Goal: Book appointment/travel/reservation

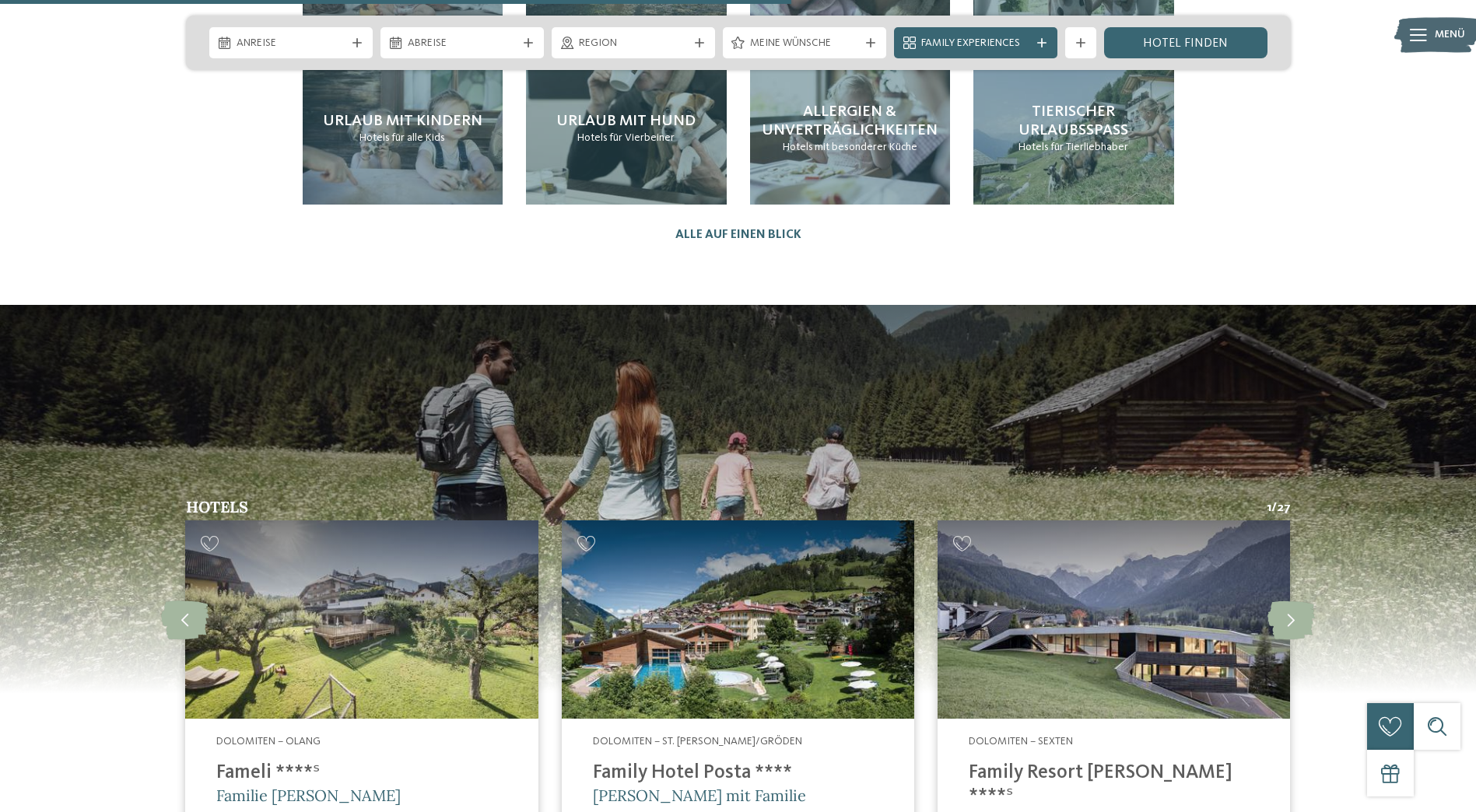
scroll to position [3855, 0]
click at [1142, 574] on img at bounding box center [1113, 618] width 353 height 198
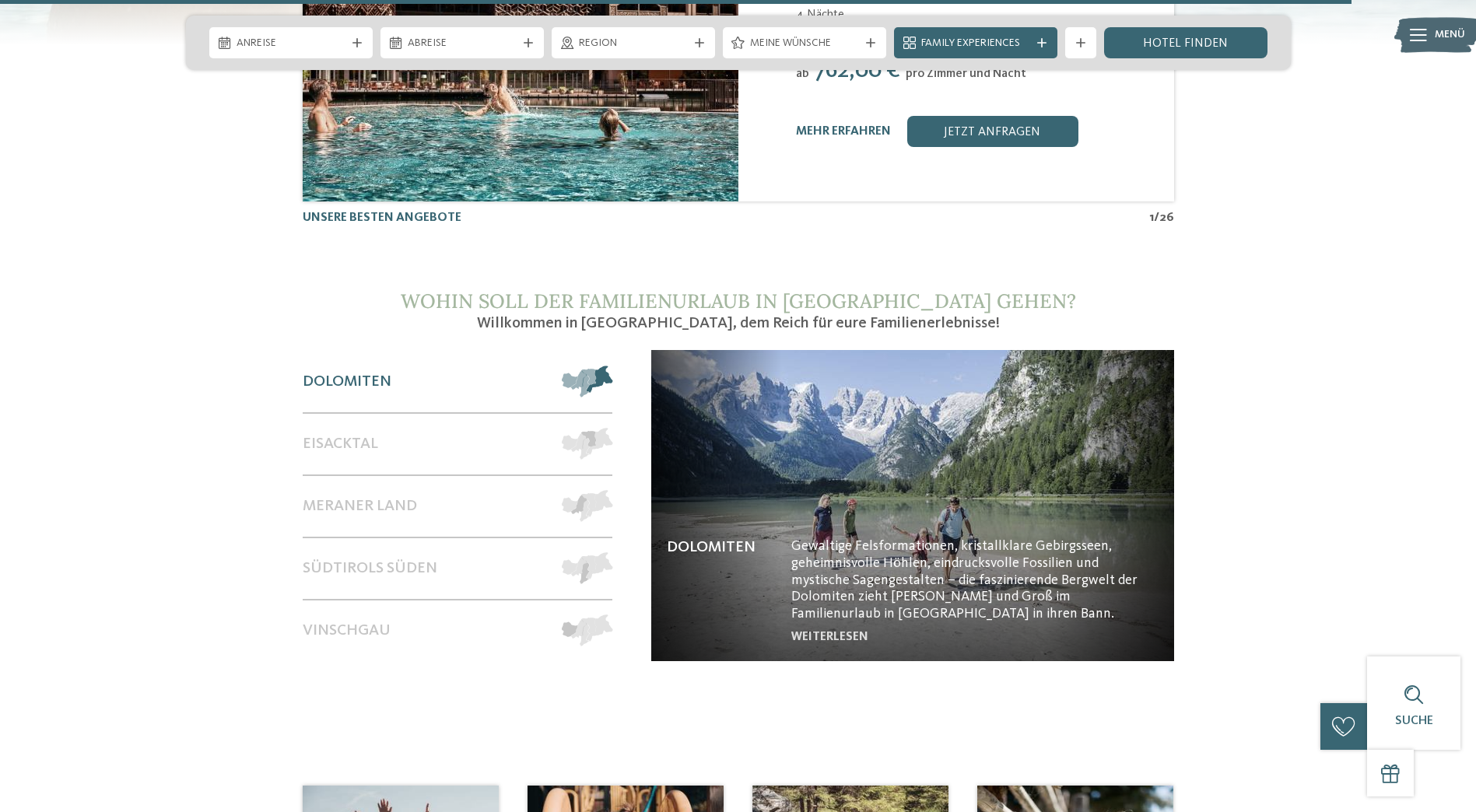
scroll to position [6625, 0]
click at [368, 351] on div "Dolomiten" at bounding box center [425, 381] width 244 height 61
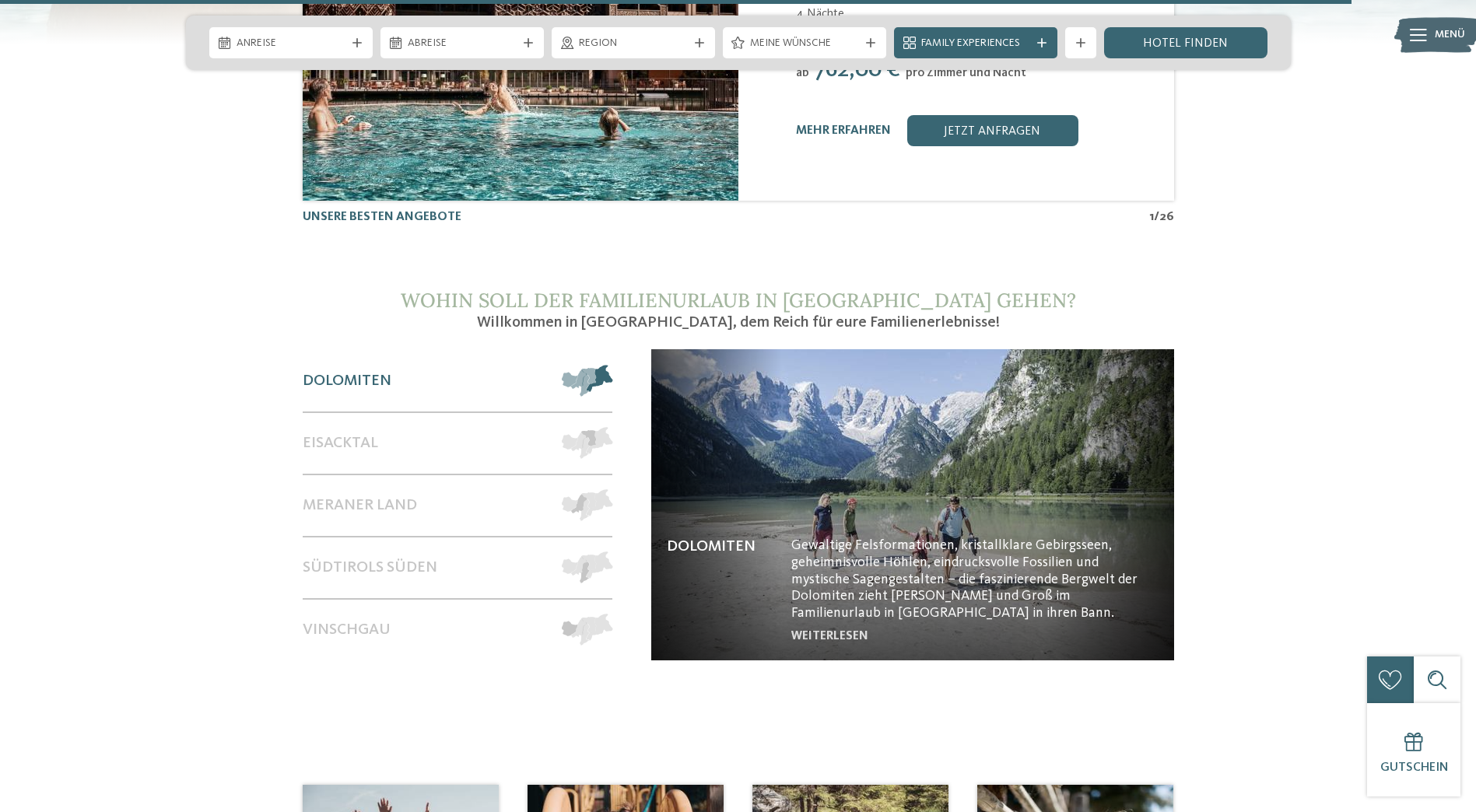
click at [361, 372] on span "Dolomiten" at bounding box center [347, 381] width 89 height 19
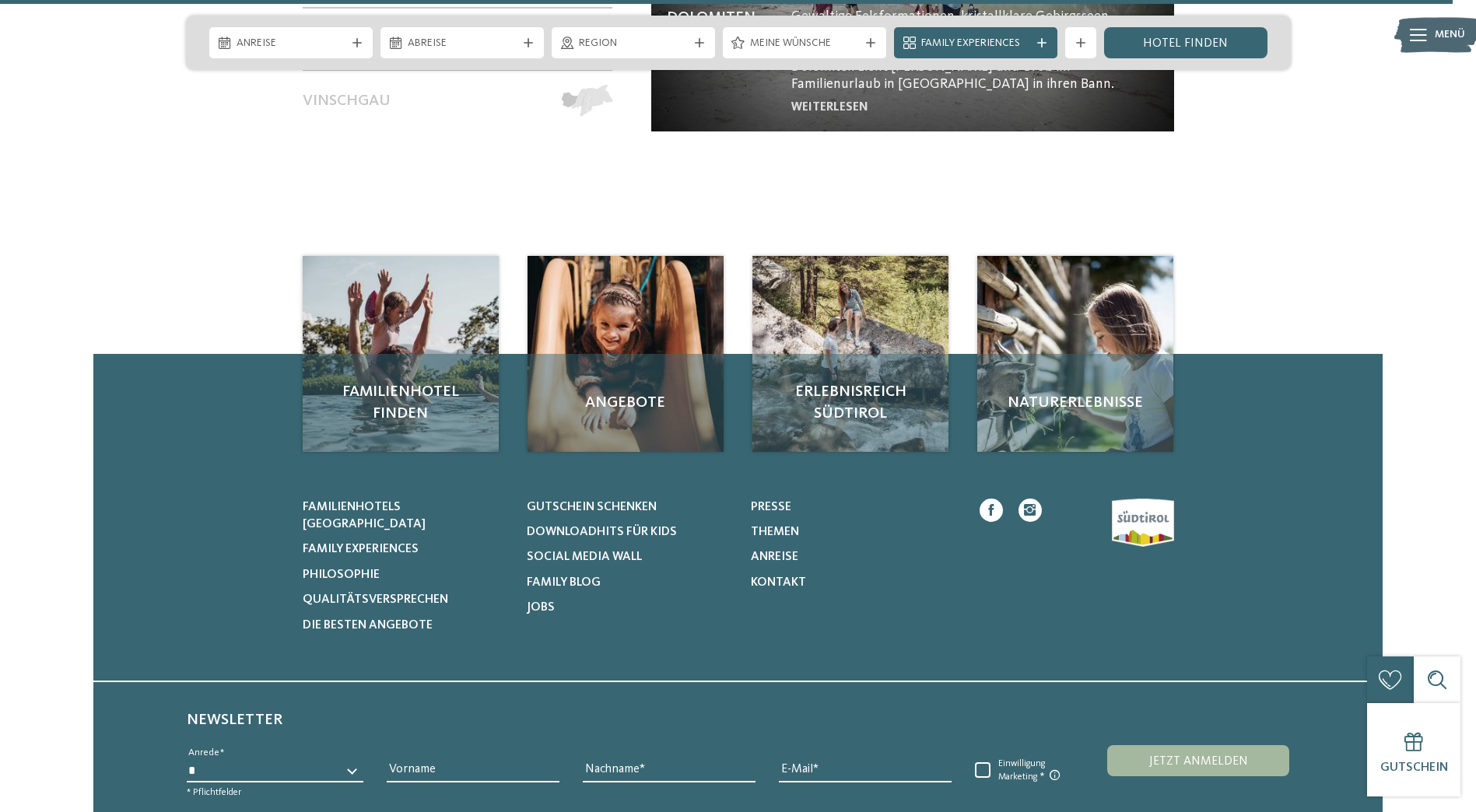
scroll to position [7188, 0]
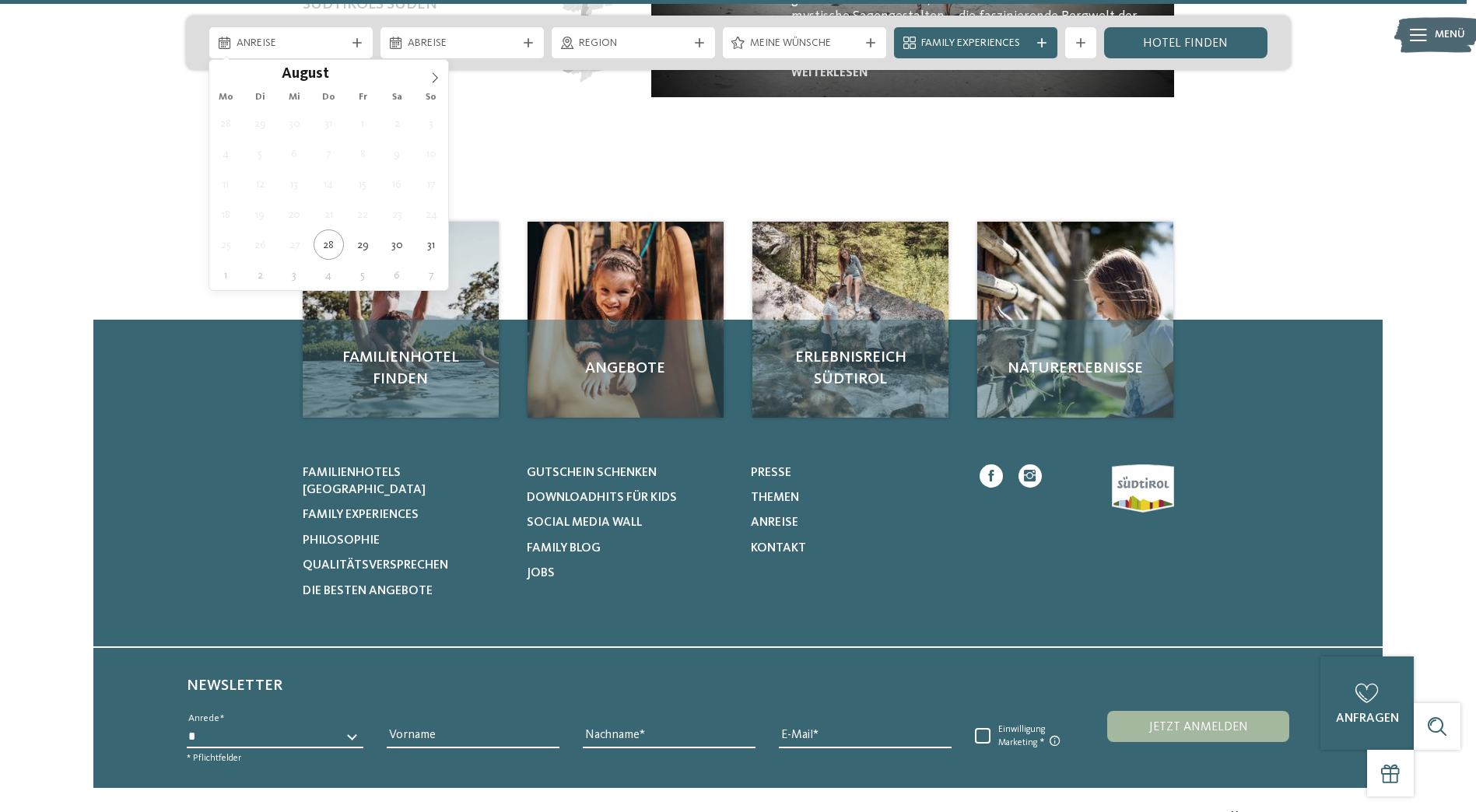
click at [371, 53] on div "Anreise" at bounding box center [291, 43] width 163 height 31
click at [435, 76] on icon at bounding box center [435, 78] width 11 height 11
type div "14.10.2025"
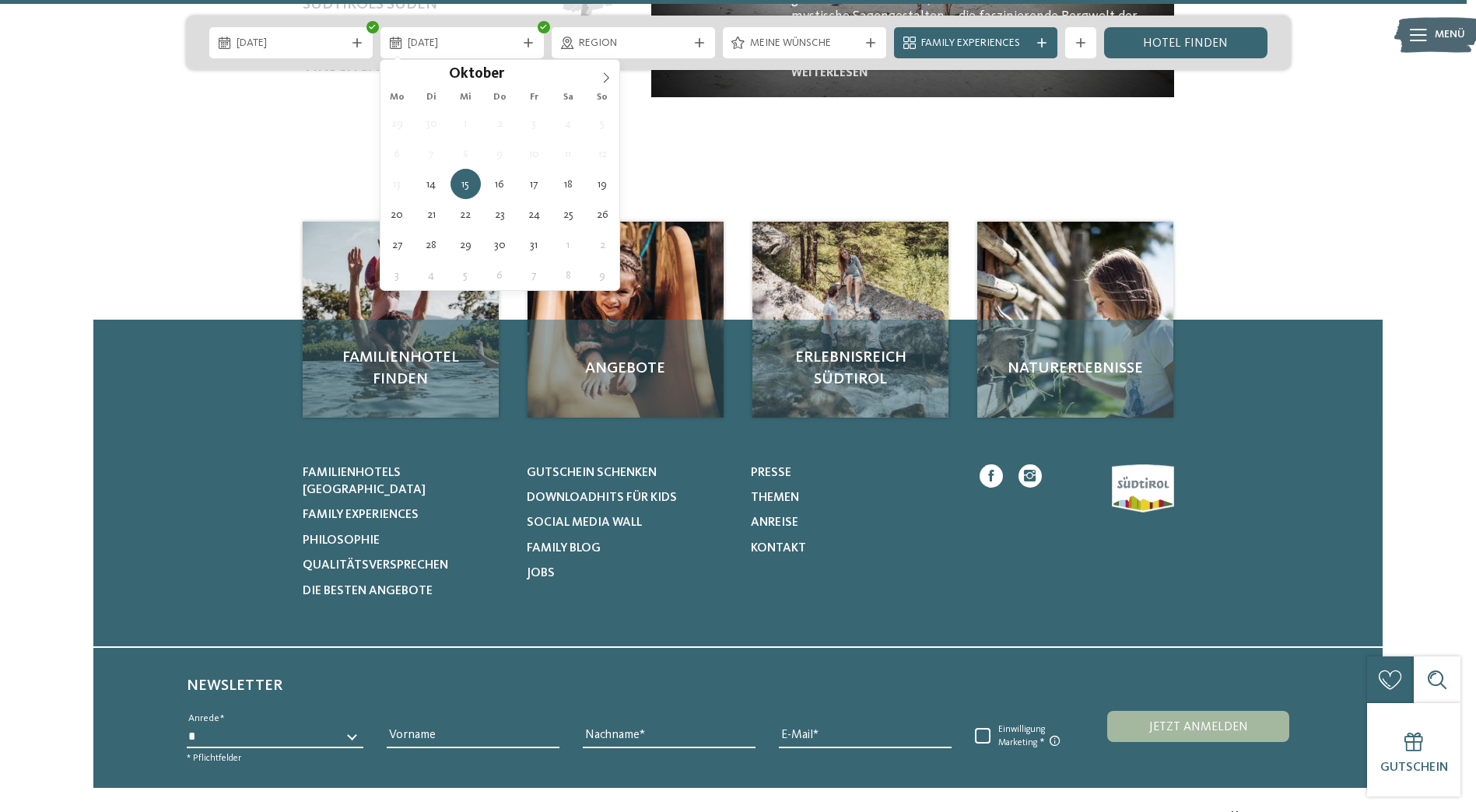
type div "20.10.2025"
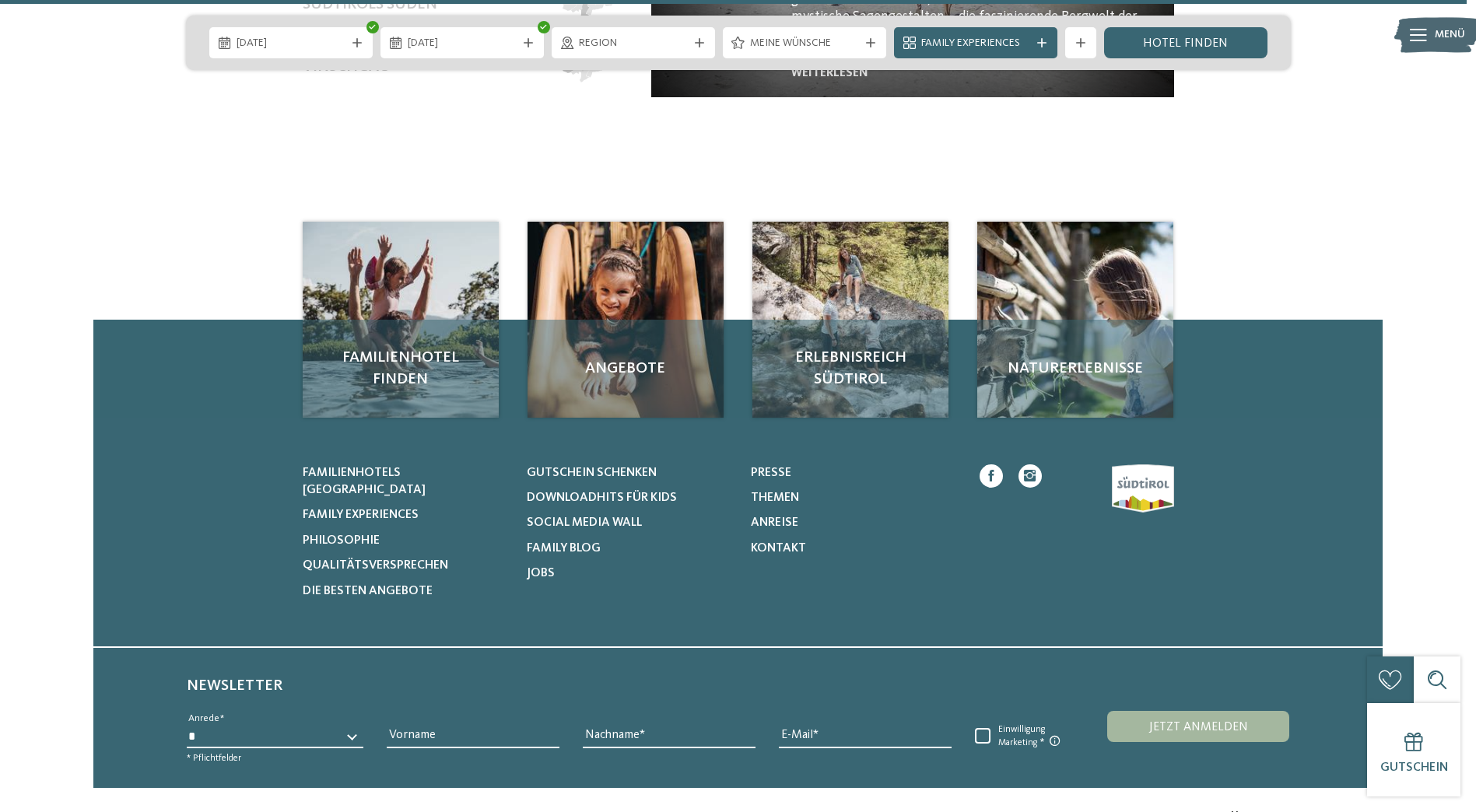
click at [644, 56] on div "Region" at bounding box center [633, 43] width 163 height 31
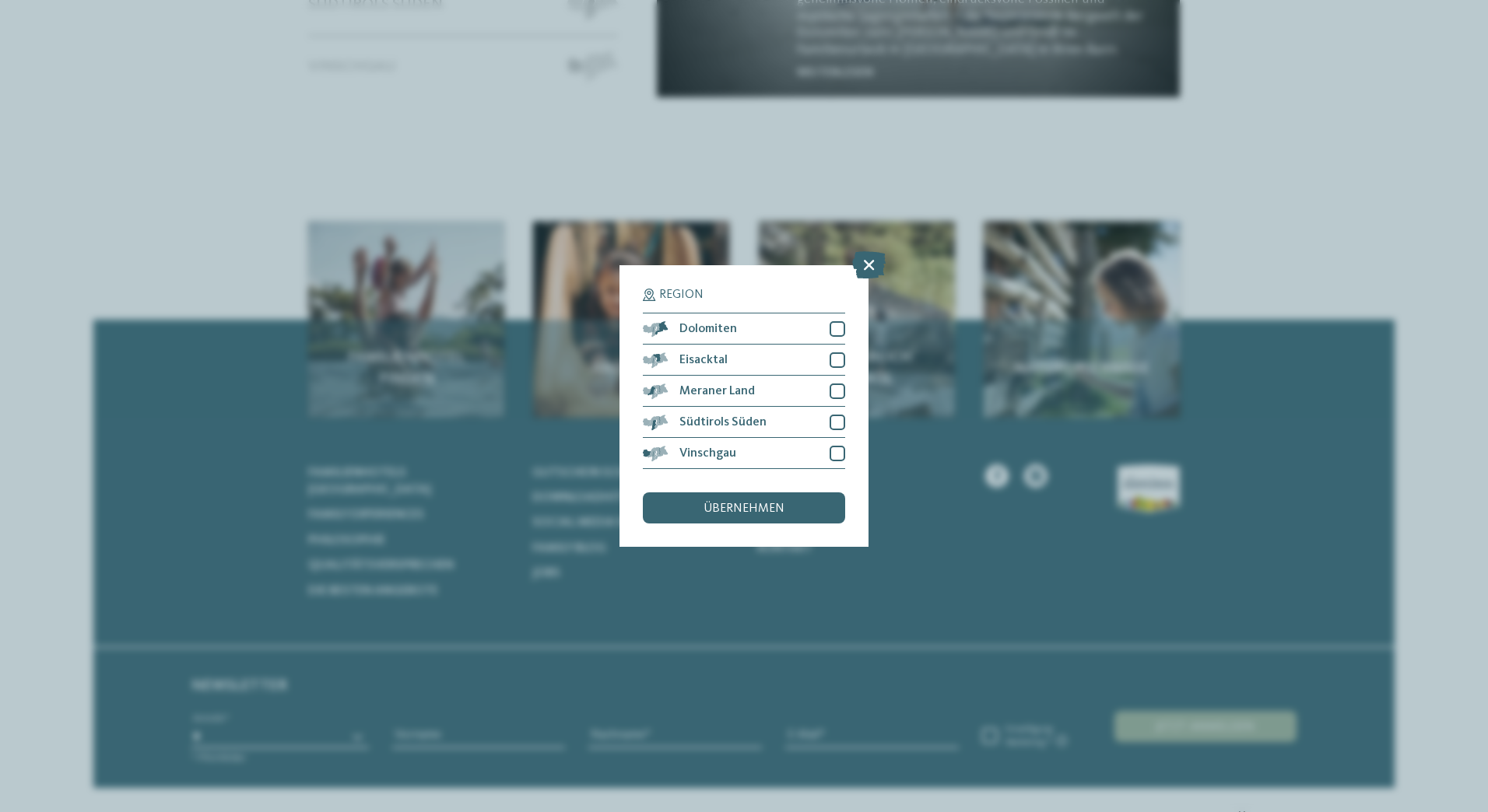
click at [842, 336] on div at bounding box center [837, 329] width 16 height 16
click at [758, 501] on div "übernehmen" at bounding box center [744, 508] width 202 height 31
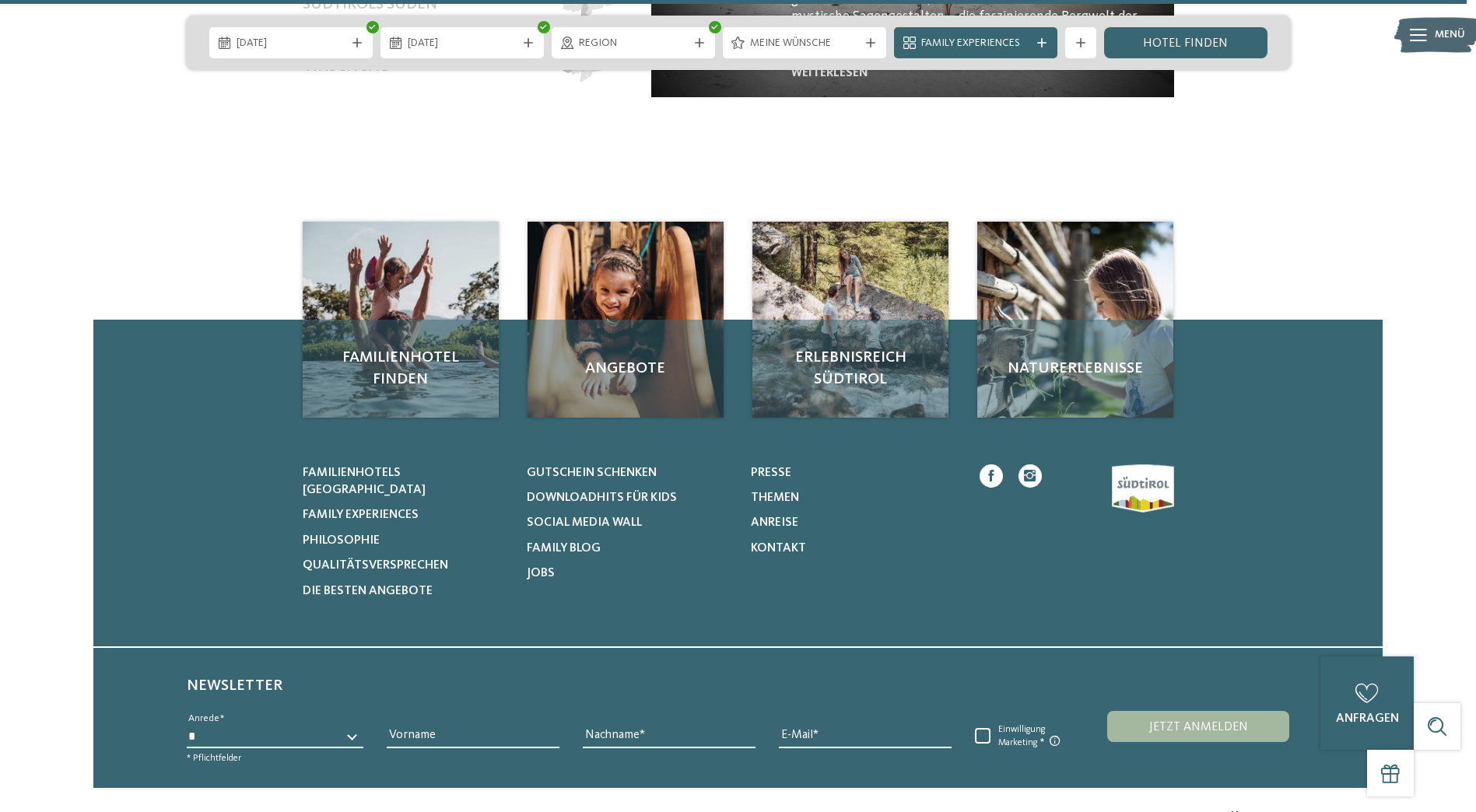
click at [1205, 55] on link "Hotel finden" at bounding box center [1185, 43] width 163 height 31
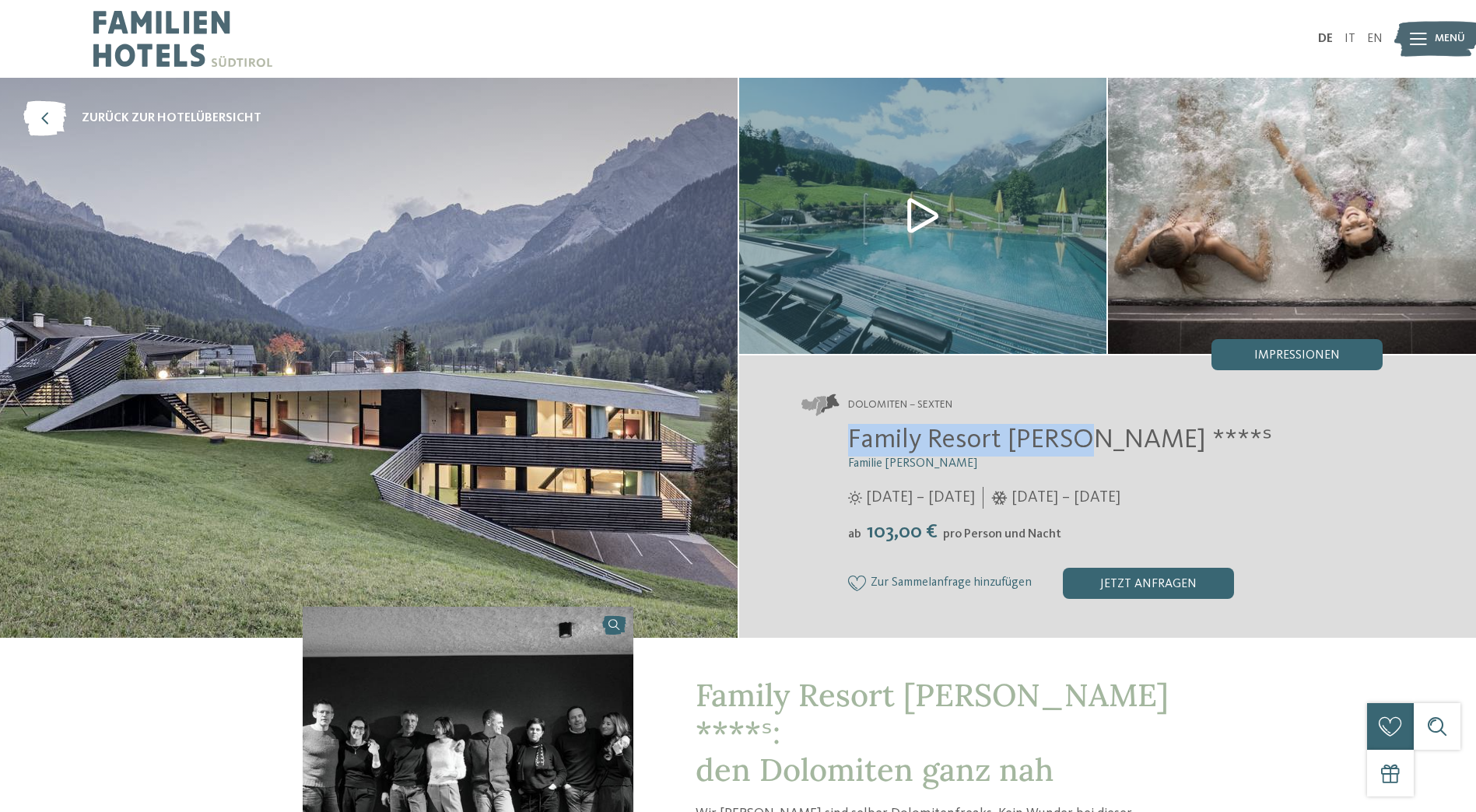
drag, startPoint x: 849, startPoint y: 443, endPoint x: 1080, endPoint y: 446, distance: 231.0
click at [1080, 446] on span "Family Resort [PERSON_NAME] ****ˢ" at bounding box center [1060, 439] width 424 height 27
drag, startPoint x: 1080, startPoint y: 446, endPoint x: 1016, endPoint y: 426, distance: 67.1
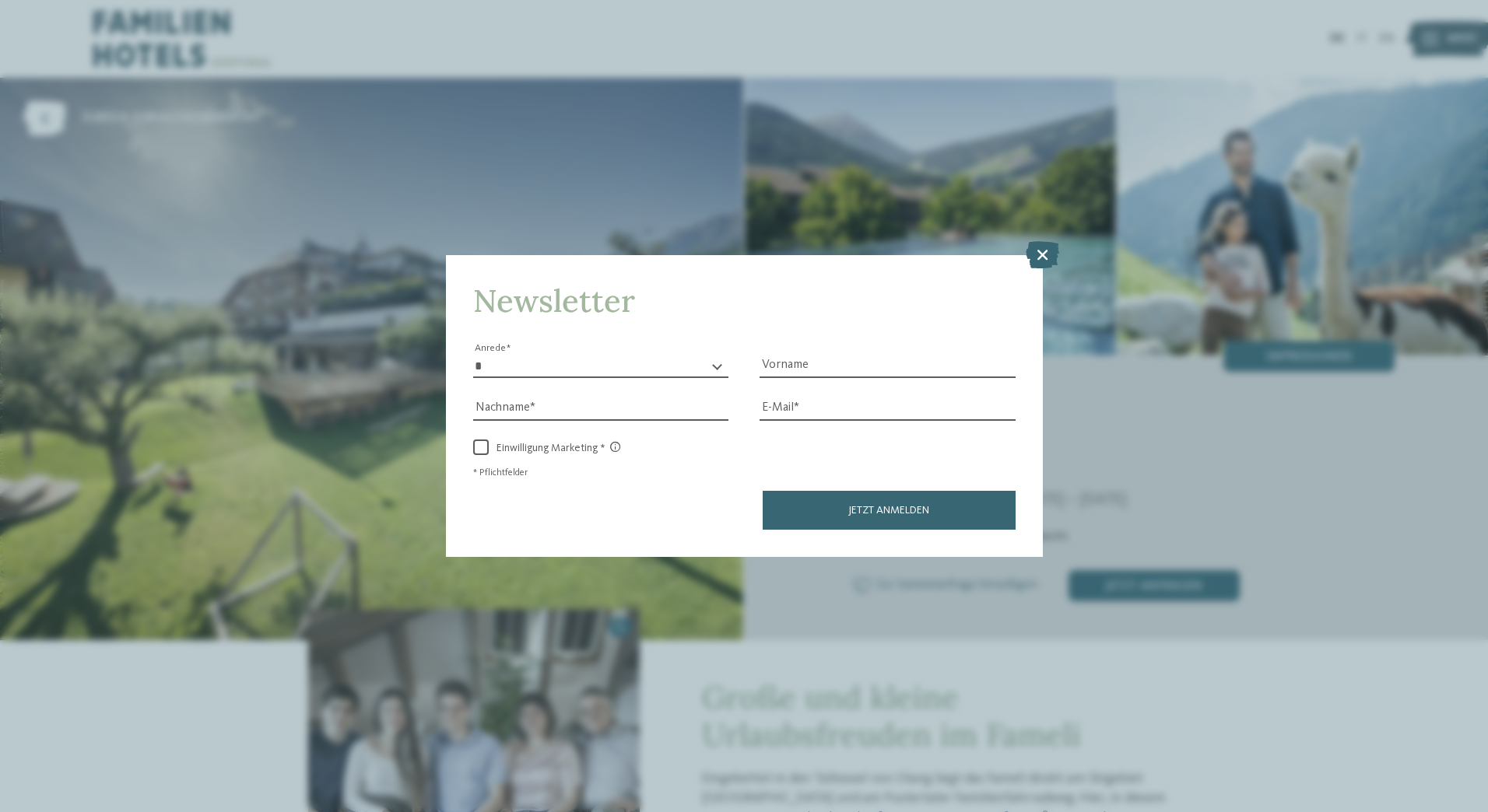
click at [1040, 257] on icon at bounding box center [1042, 254] width 33 height 27
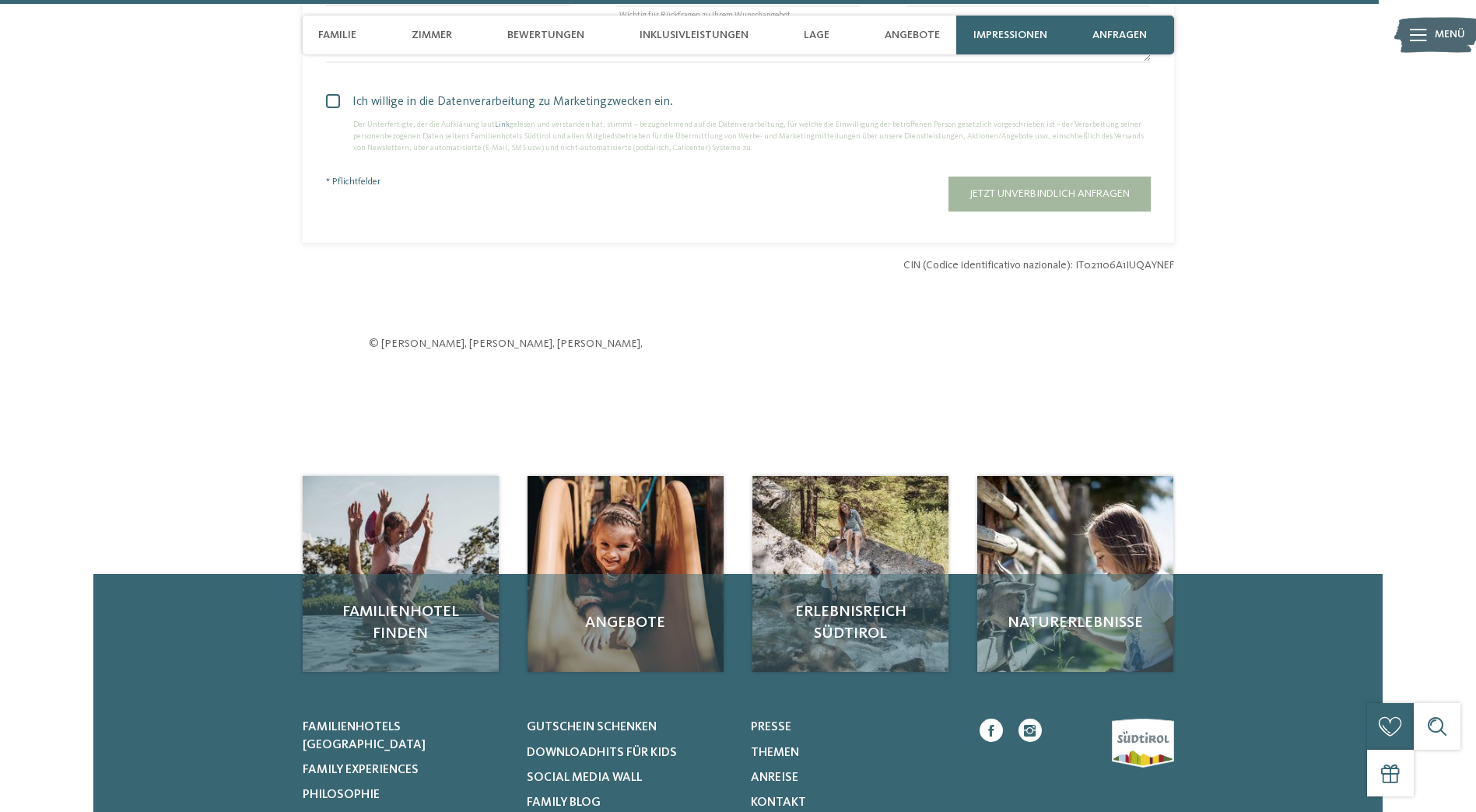
scroll to position [4966, 0]
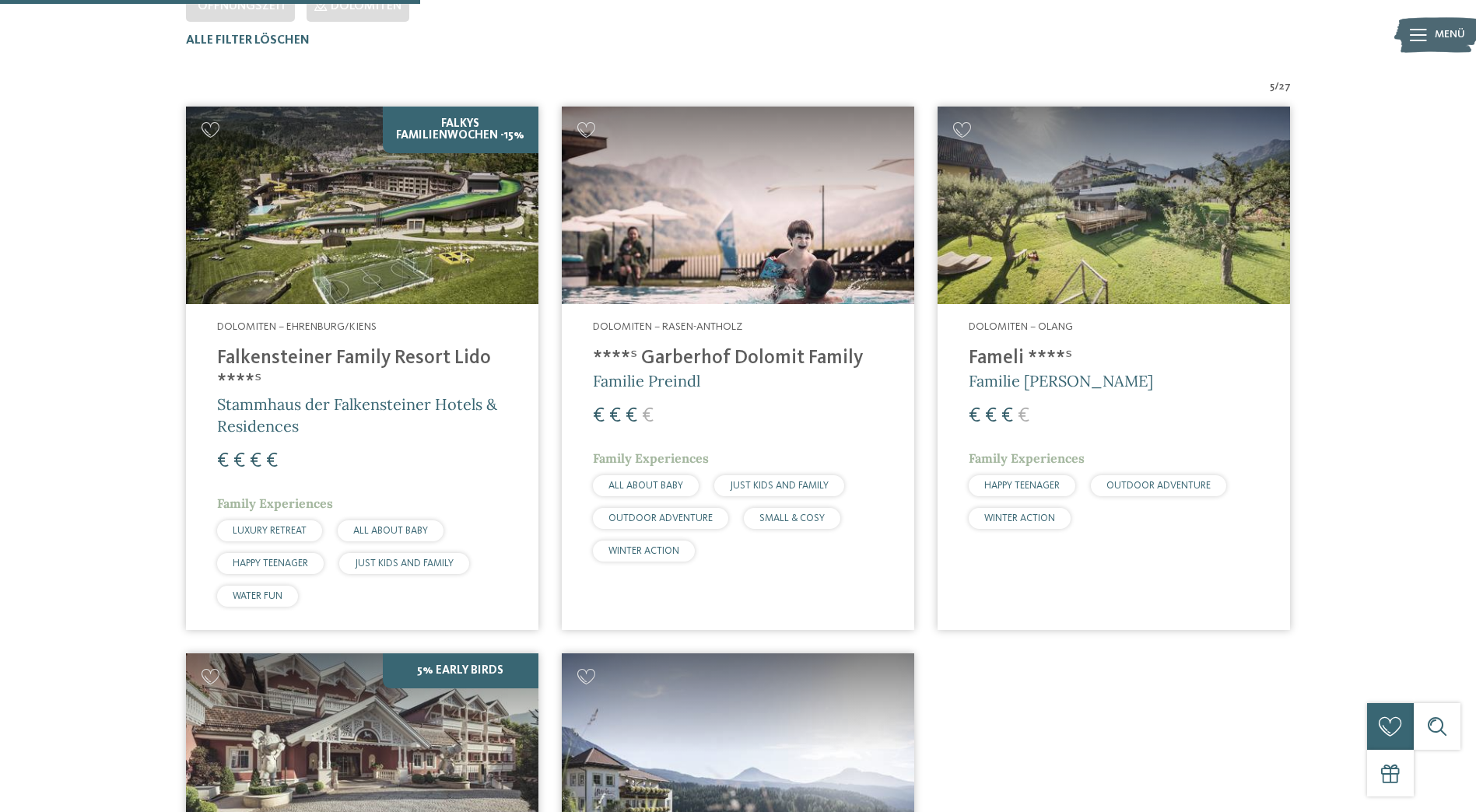
scroll to position [502, 0]
